Goal: Find specific page/section: Find specific page/section

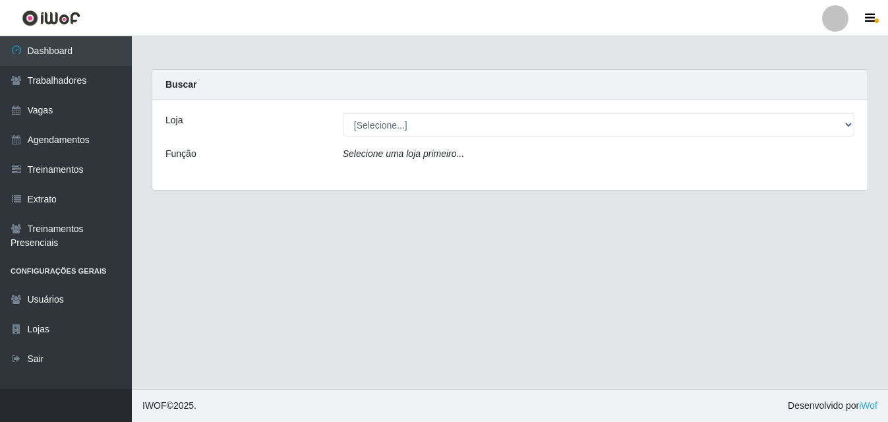
click at [334, 255] on main "Carregando... Buscar Loja [Selecione...] Bemais Supermercados - B5 Anatólia Fun…" at bounding box center [510, 212] width 756 height 353
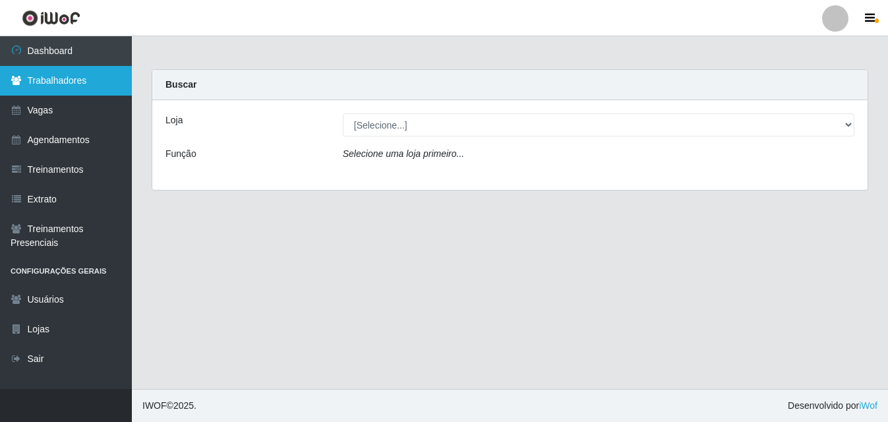
click at [73, 76] on link "Trabalhadores" at bounding box center [66, 81] width 132 height 30
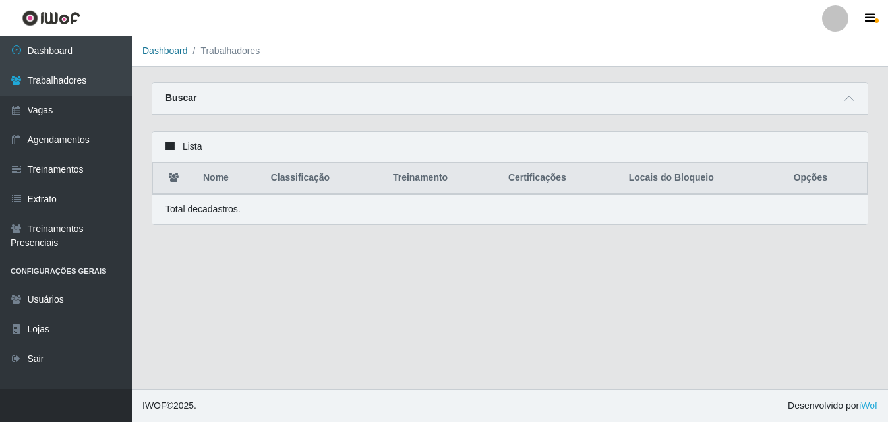
click at [159, 55] on link "Dashboard" at bounding box center [164, 50] width 45 height 11
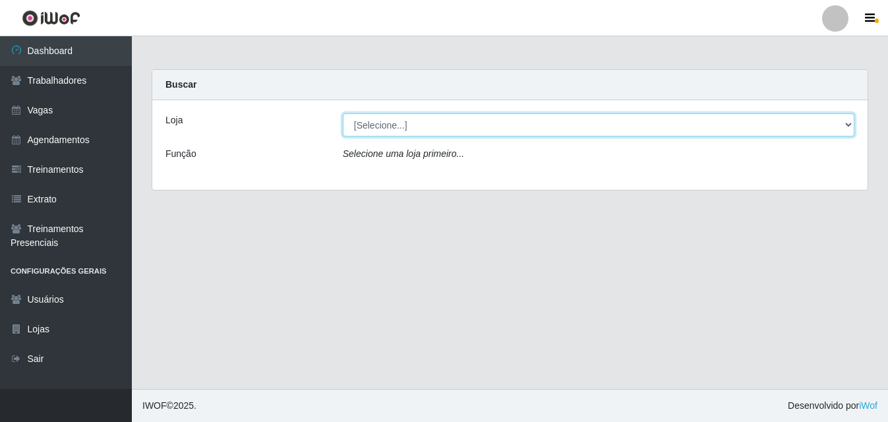
click at [848, 126] on select "[Selecione...] Bemais Supermercados - B5 Anatólia" at bounding box center [599, 124] width 512 height 23
select select "405"
click at [343, 113] on select "[Selecione...] Bemais Supermercados - B5 Anatólia" at bounding box center [599, 124] width 512 height 23
